Goal: Entertainment & Leisure: Consume media (video, audio)

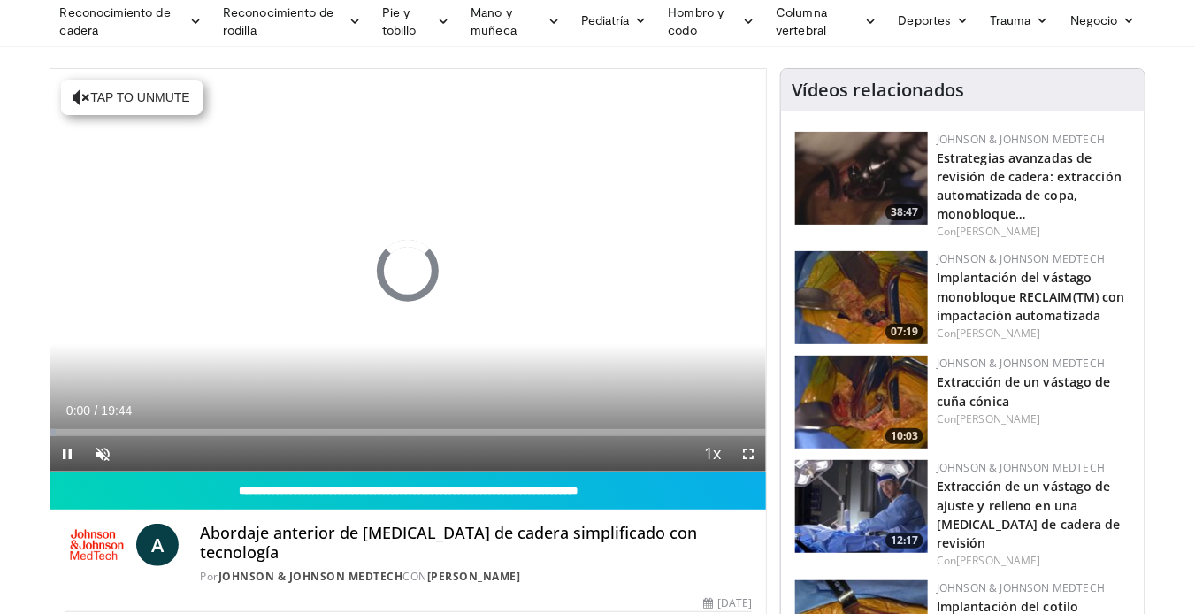
scroll to position [108, 0]
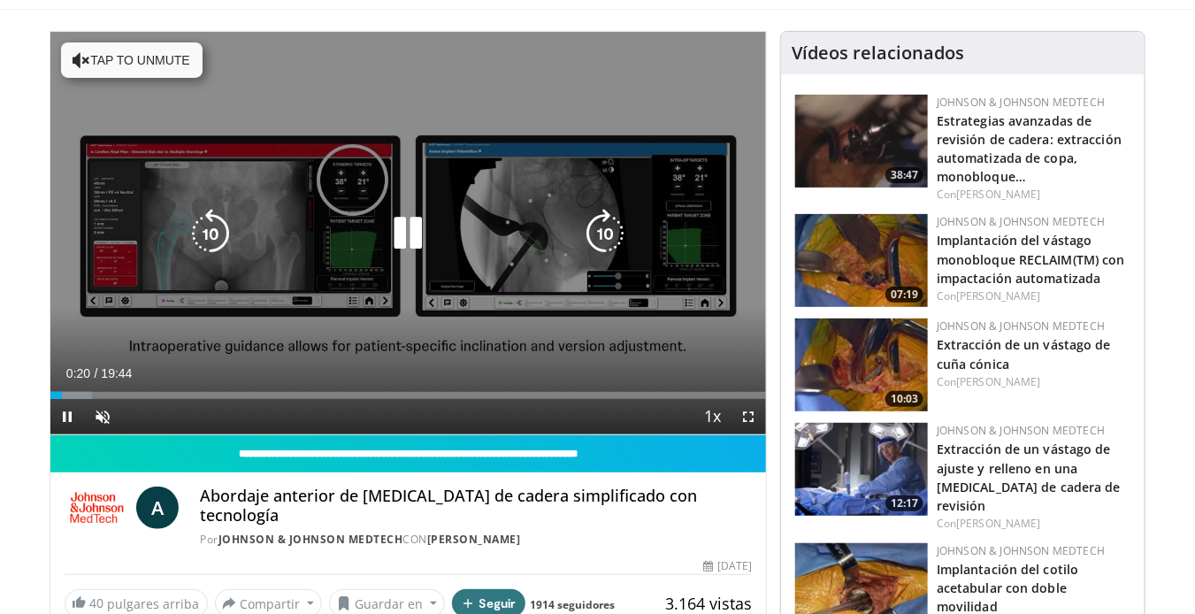
click at [747, 413] on video-js "**********" at bounding box center [408, 233] width 716 height 403
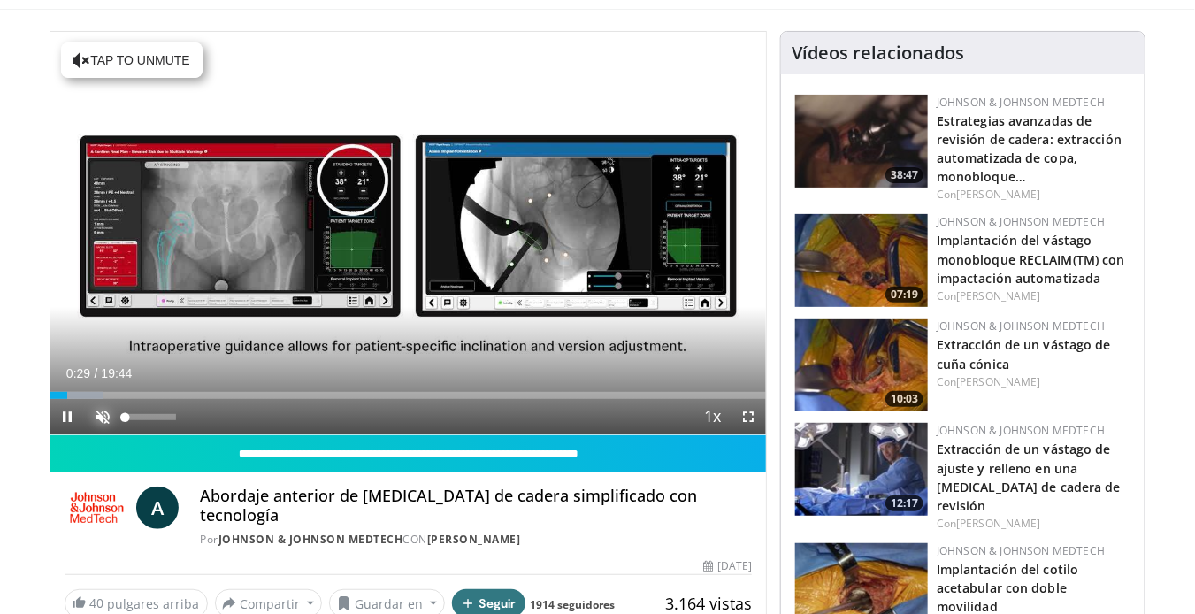
click at [106, 410] on span "Video Player" at bounding box center [103, 416] width 35 height 35
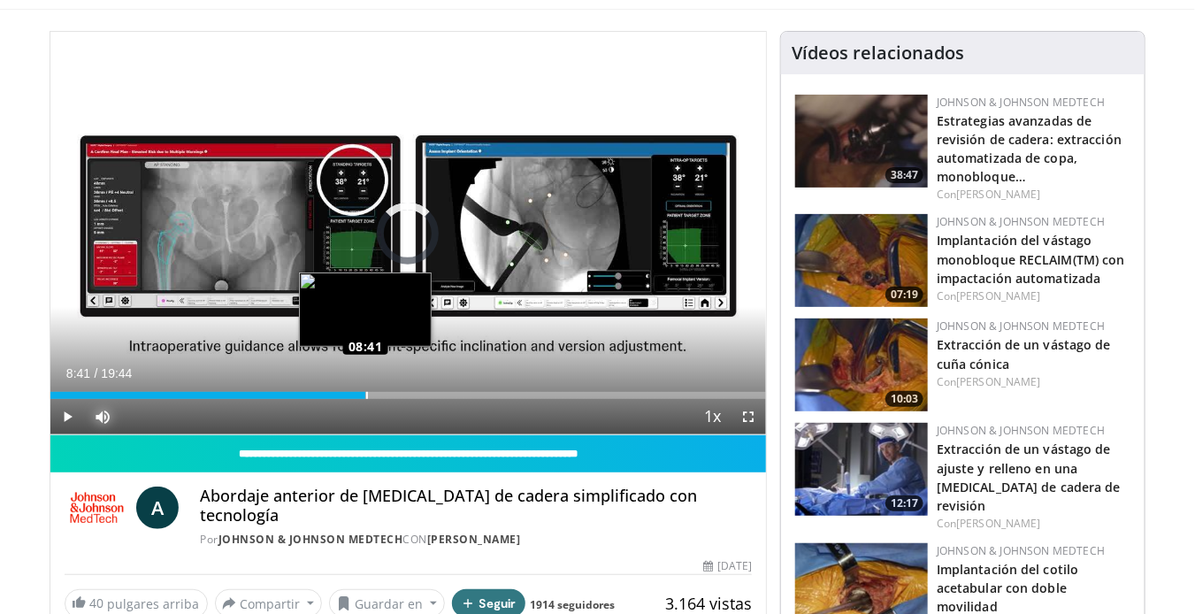
click at [365, 389] on div "Loaded : 0.00% 07:37 08:41" at bounding box center [408, 390] width 716 height 17
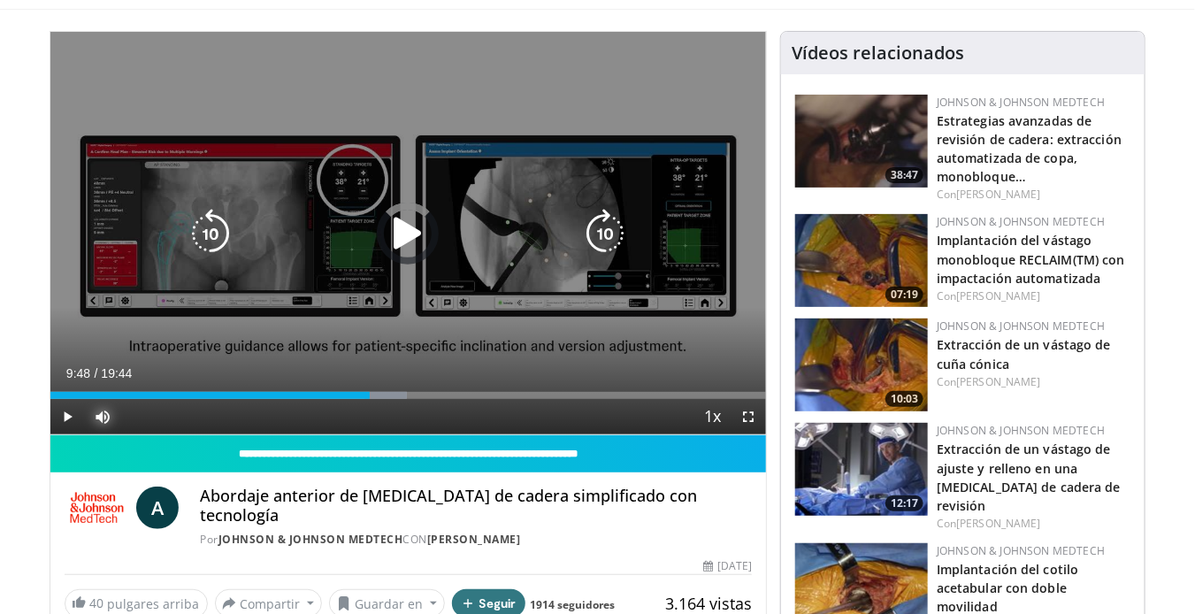
click at [406, 392] on div "Progress Bar" at bounding box center [385, 395] width 42 height 7
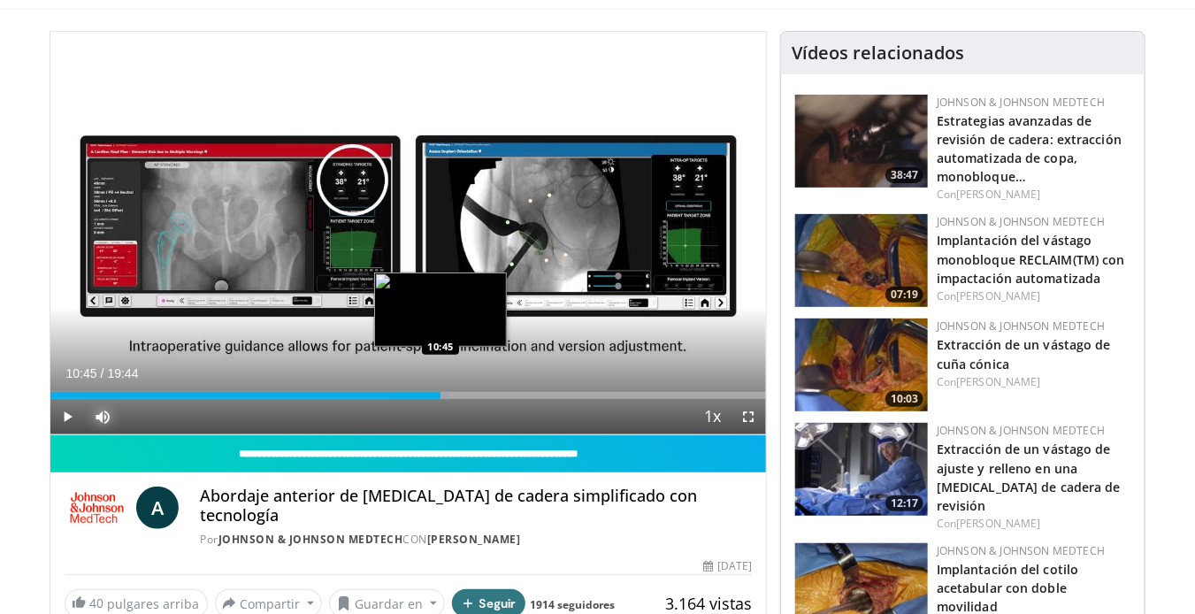
click at [440, 386] on div "Loaded : 55.77% 10:45 10:45" at bounding box center [408, 390] width 716 height 17
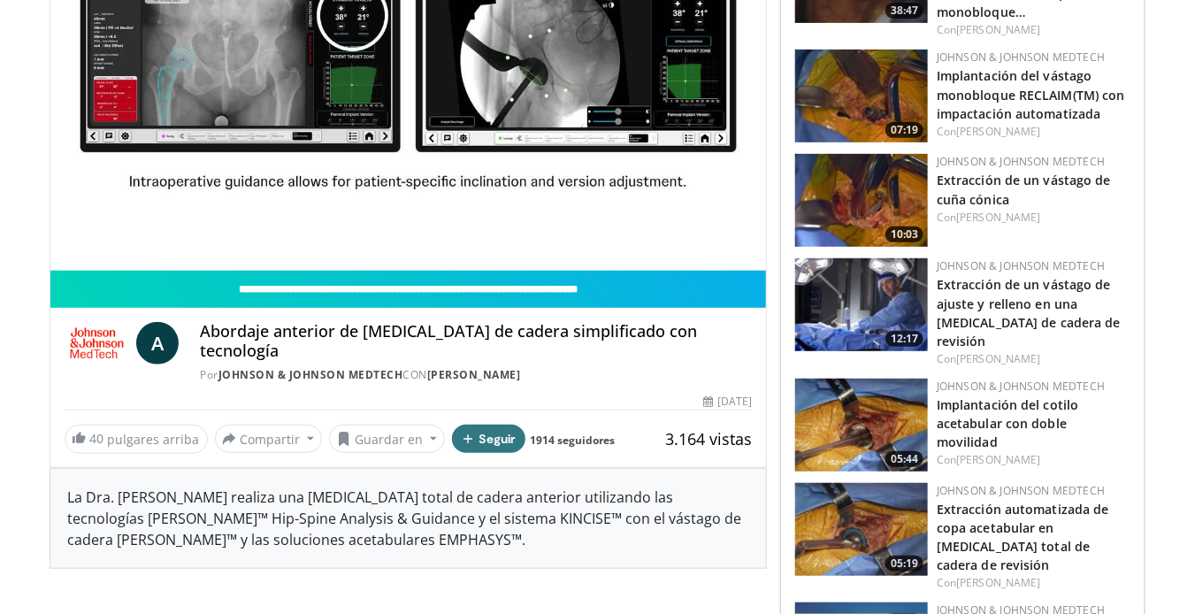
scroll to position [271, 0]
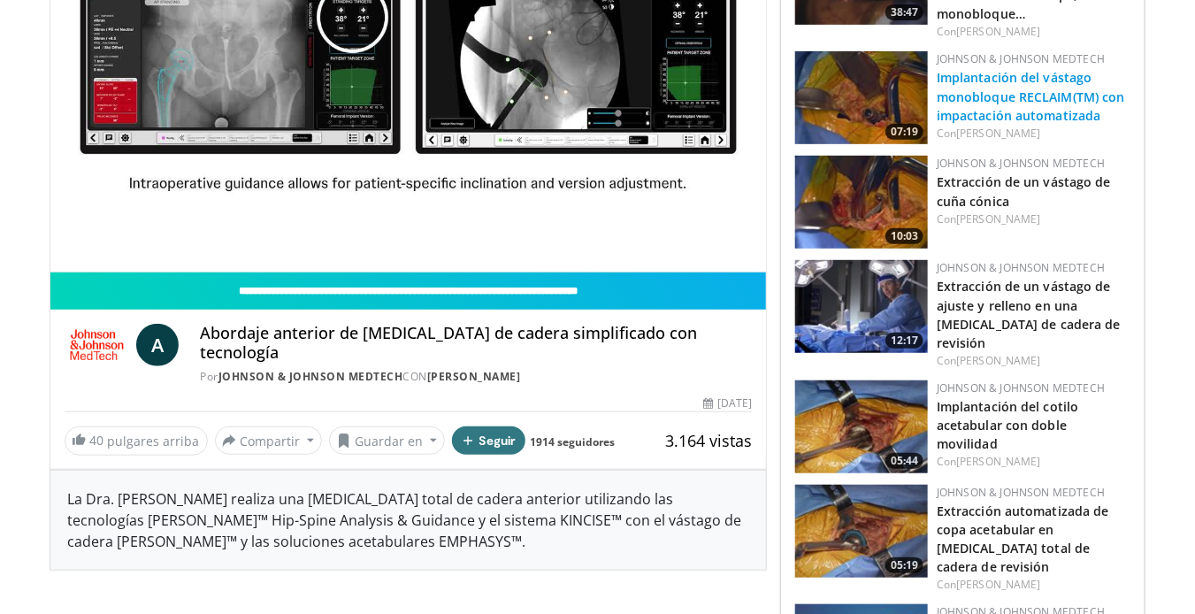
click at [985, 94] on font "Implantación del vástago monobloque RECLAIM(TM) con impactación automatizada" at bounding box center [1030, 96] width 188 height 54
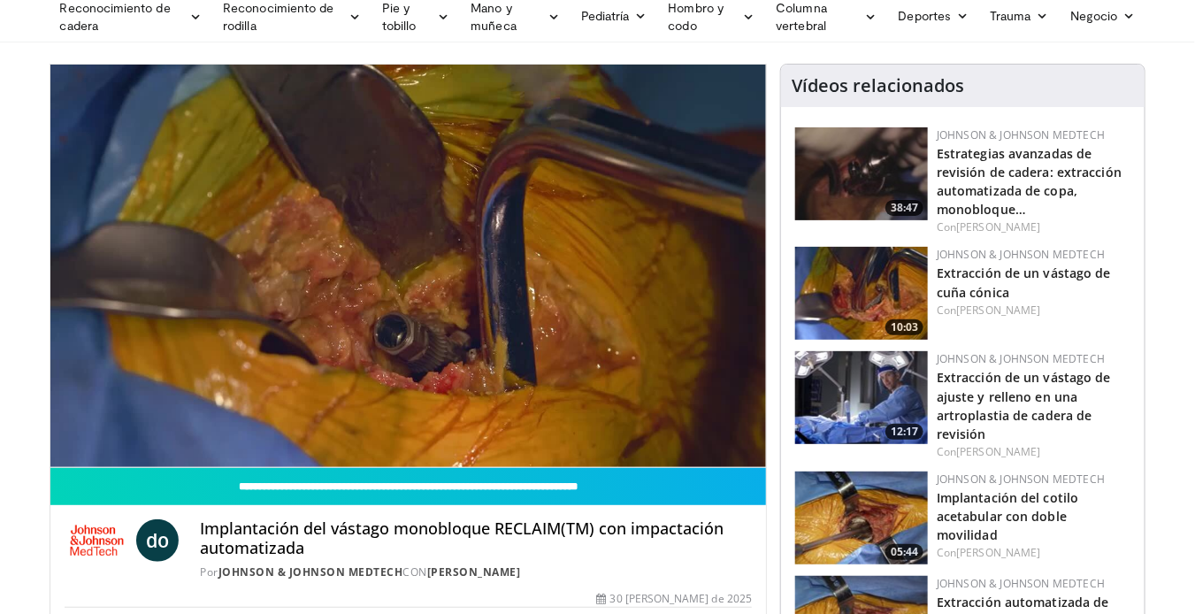
scroll to position [96, 0]
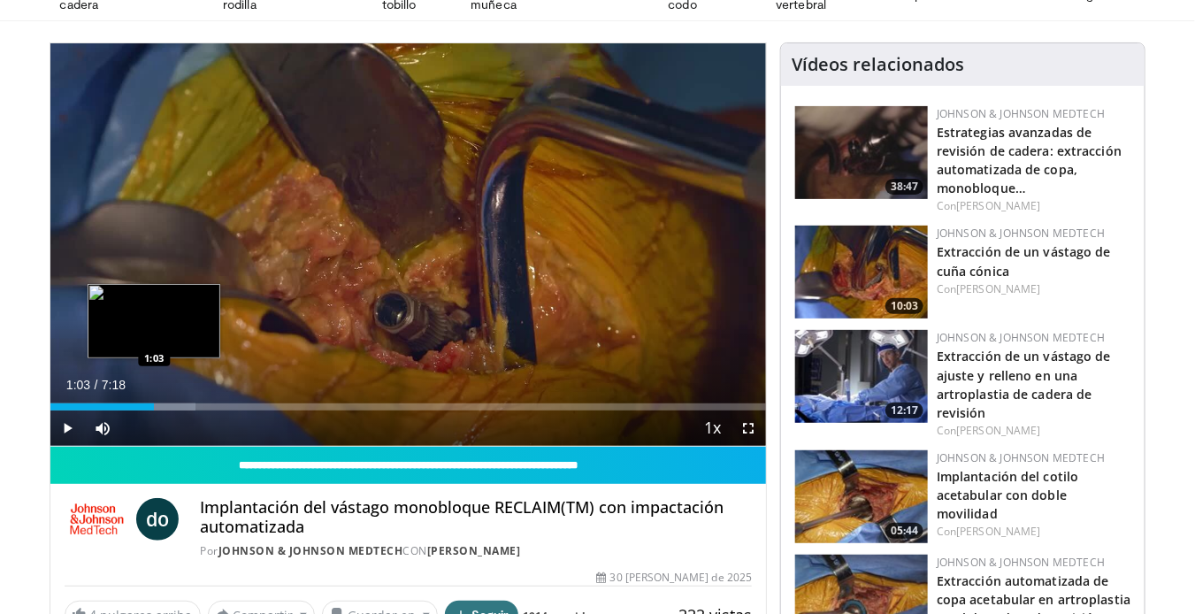
click at [154, 403] on div "Progress Bar" at bounding box center [123, 406] width 146 height 7
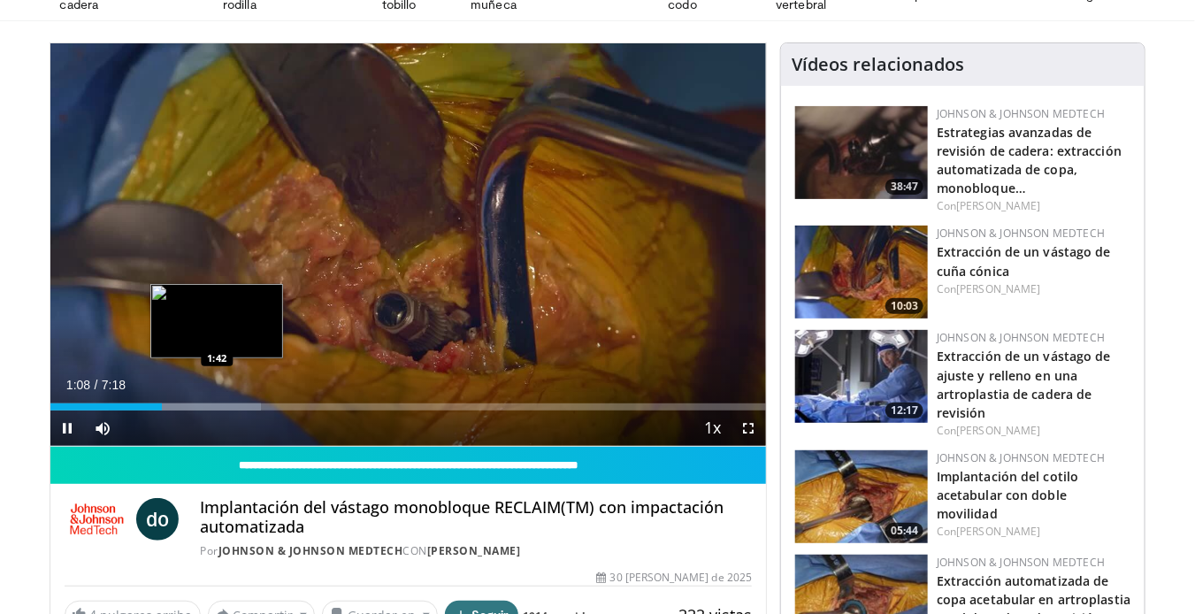
click at [216, 400] on video-js "**********" at bounding box center [408, 244] width 716 height 403
click at [220, 403] on div "Loaded : 31.67% 1:44 1:44" at bounding box center [408, 406] width 716 height 7
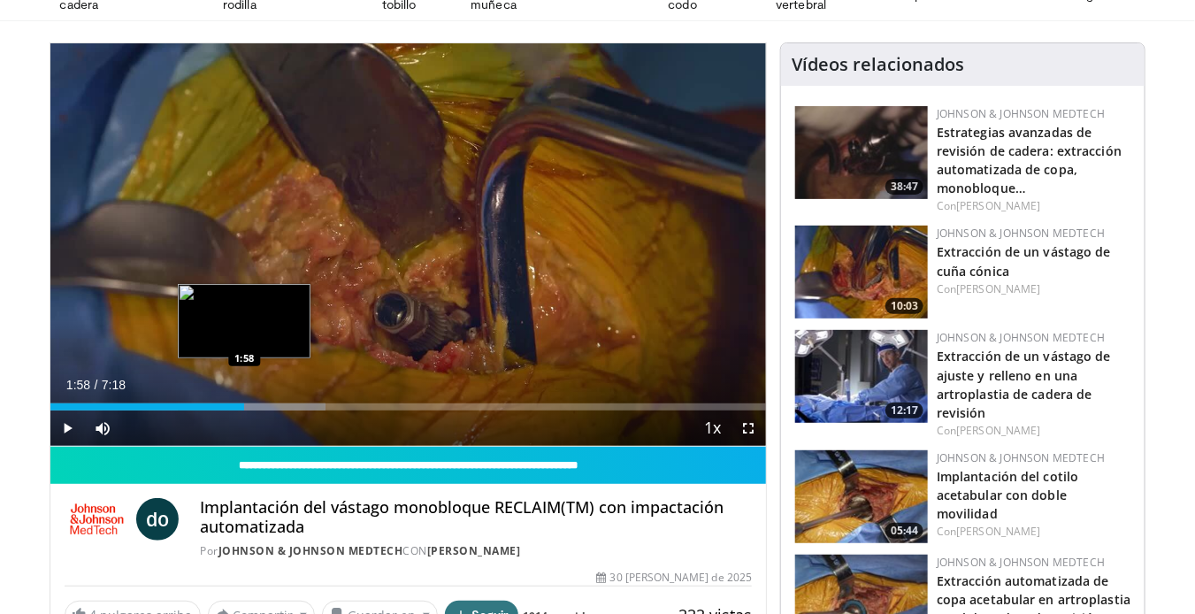
click at [244, 403] on div "Progress Bar" at bounding box center [252, 406] width 148 height 7
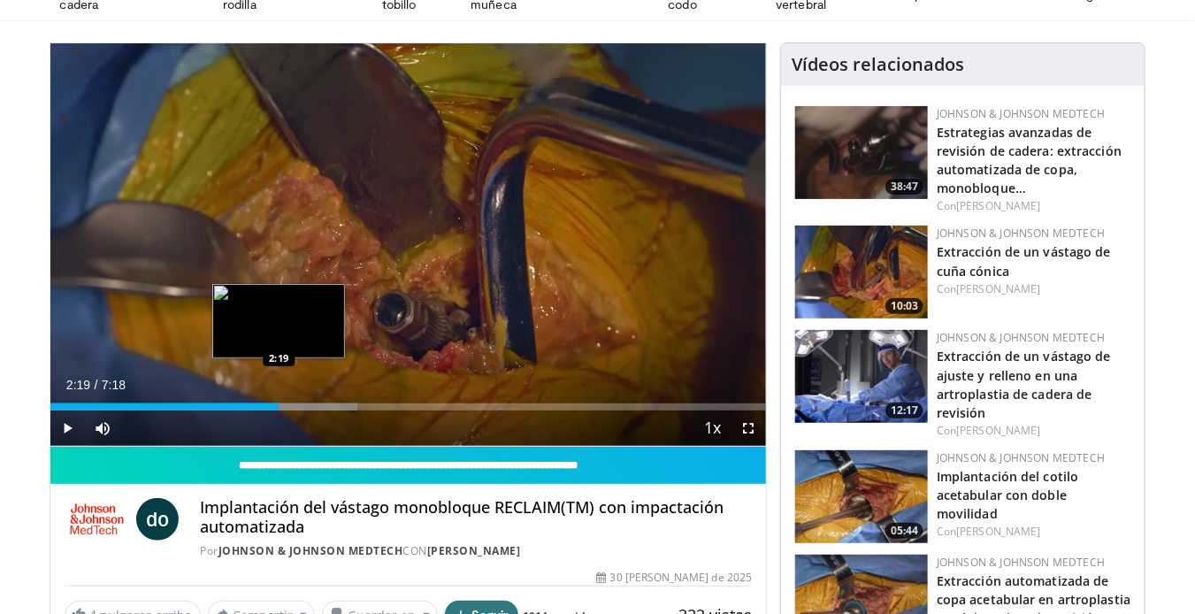
click at [279, 401] on div "Loaded : 42.98% 2:19 2:19" at bounding box center [408, 402] width 716 height 17
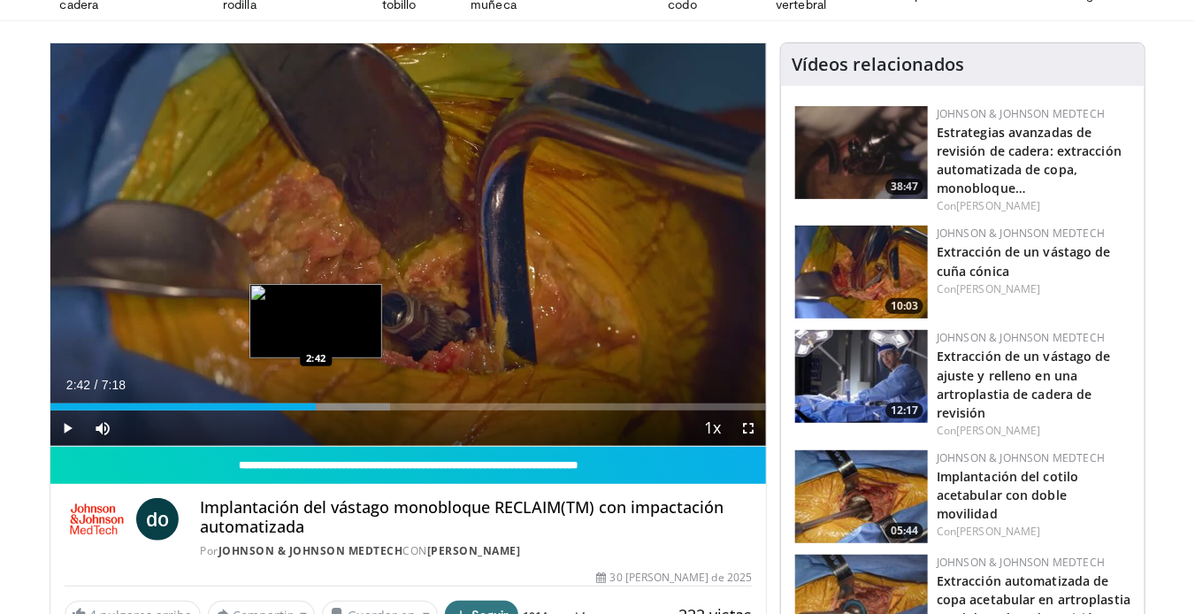
click at [316, 404] on div "Progress Bar" at bounding box center [311, 406] width 157 height 7
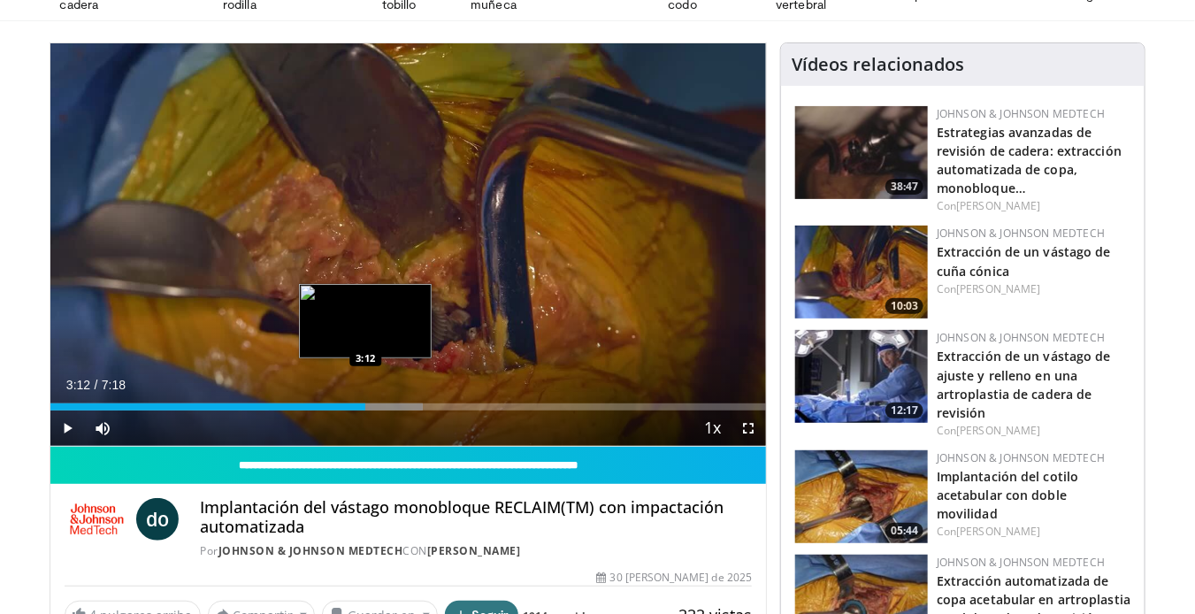
click at [365, 404] on div "Progress Bar" at bounding box center [346, 406] width 154 height 7
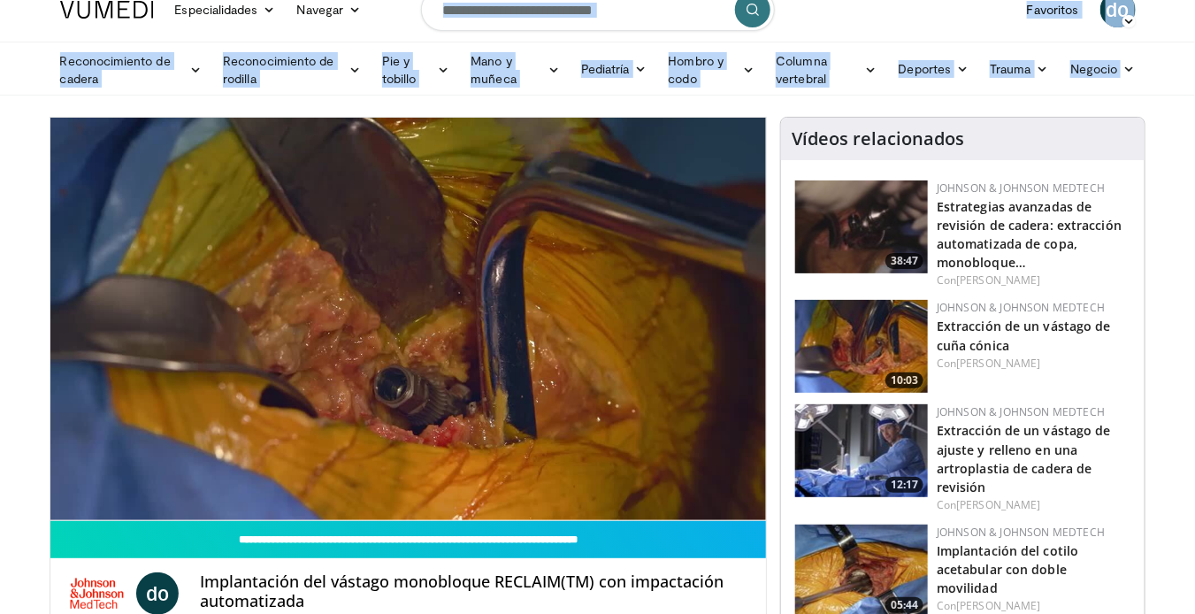
scroll to position [0, 0]
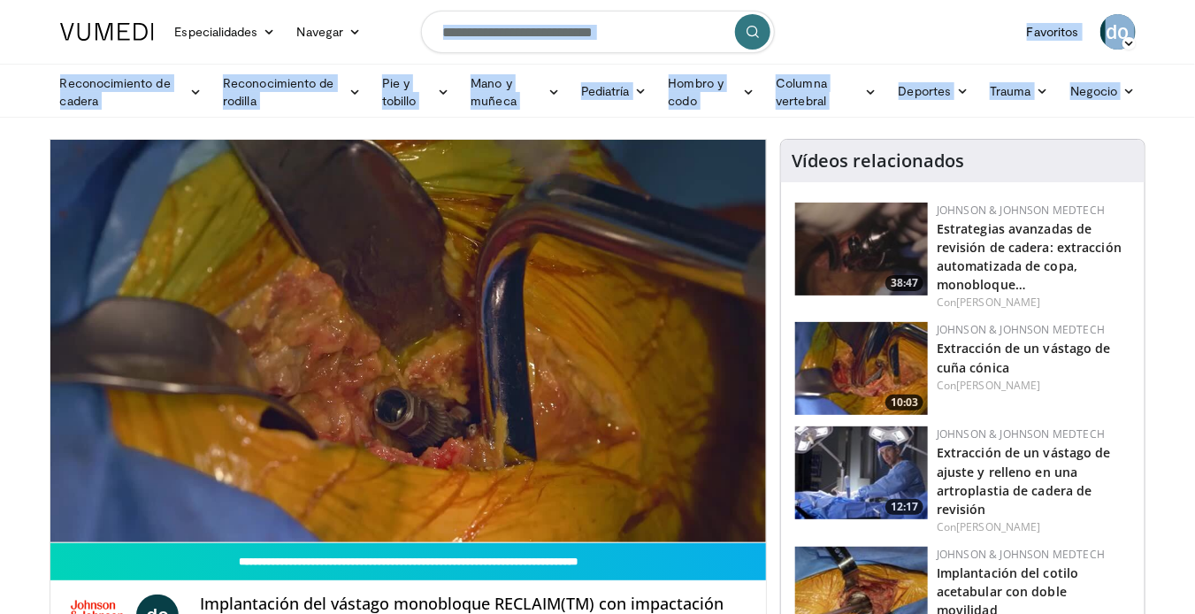
drag, startPoint x: 554, startPoint y: 106, endPoint x: 475, endPoint y: -26, distance: 153.9
click at [475, 0] on html "Especialidades Medicina de adultos y familia Alergia, Asma, Inmunología Anestes…" at bounding box center [597, 307] width 1195 height 614
